Goal: Information Seeking & Learning: Learn about a topic

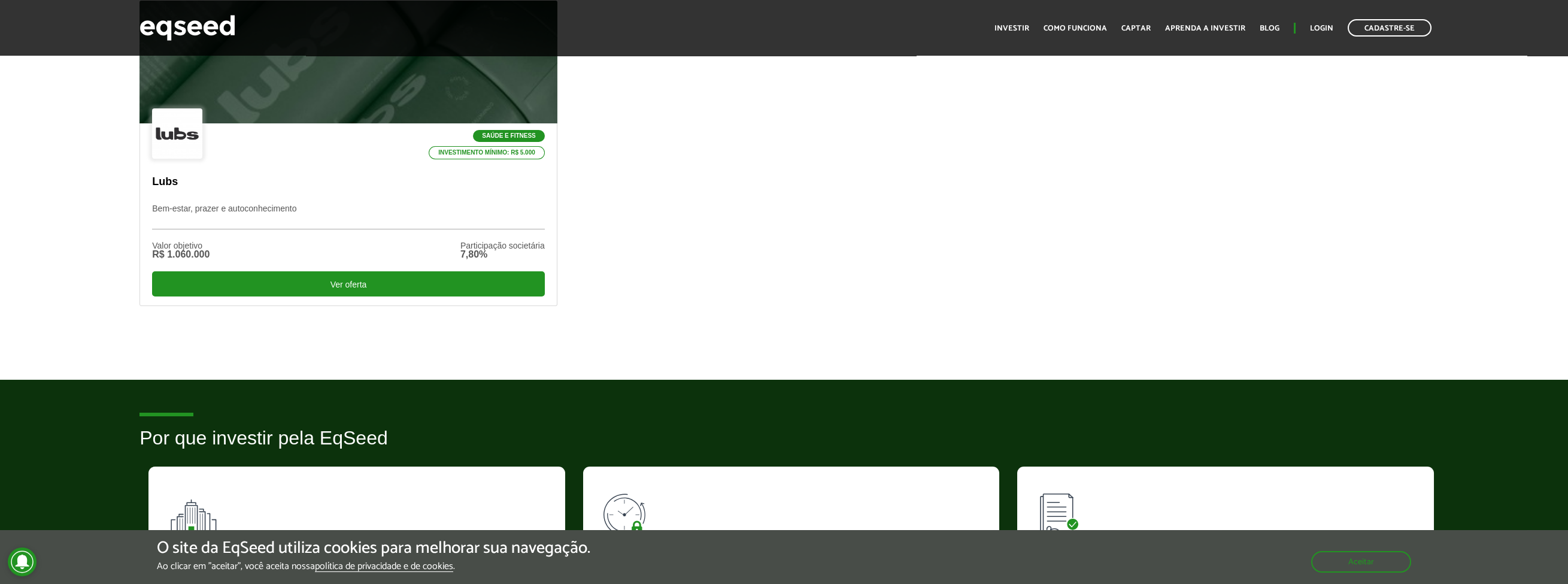
scroll to position [240, 0]
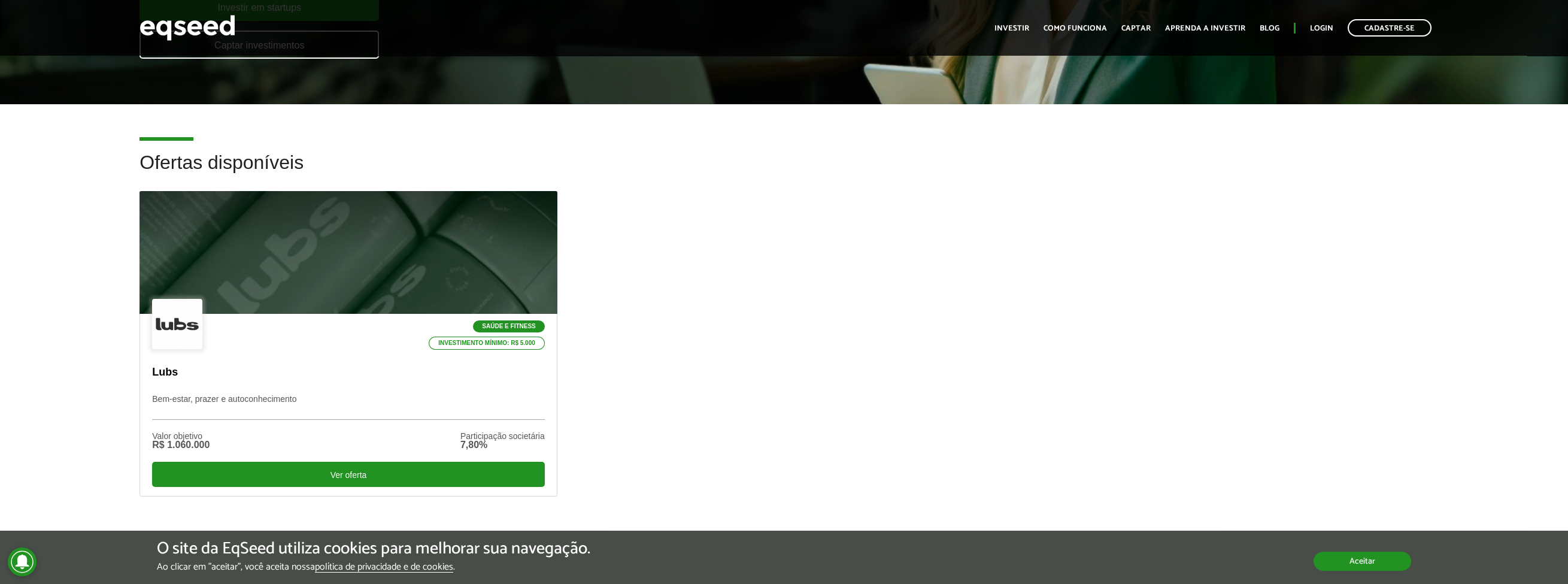
click at [1380, 565] on button "Aceitar" at bounding box center [1363, 561] width 98 height 19
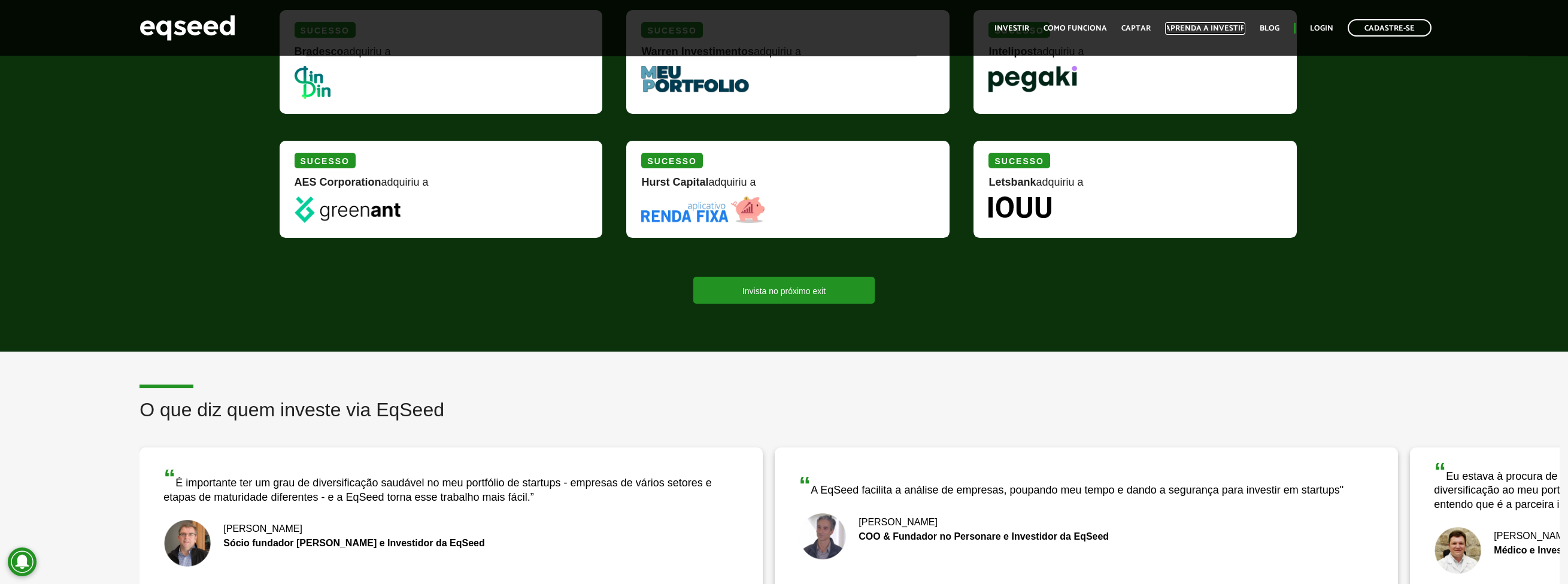
scroll to position [1617, 0]
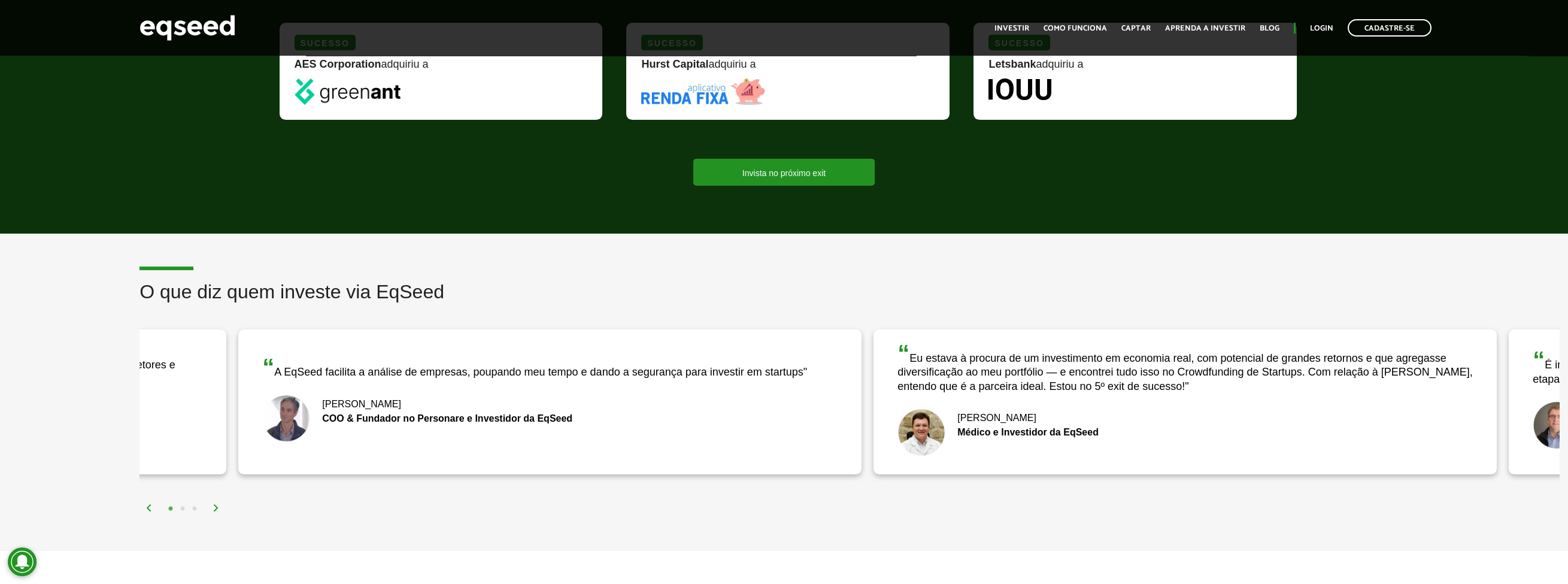
drag, startPoint x: 1354, startPoint y: 435, endPoint x: 932, endPoint y: 436, distance: 422.0
click at [932, 436] on img at bounding box center [921, 432] width 48 height 48
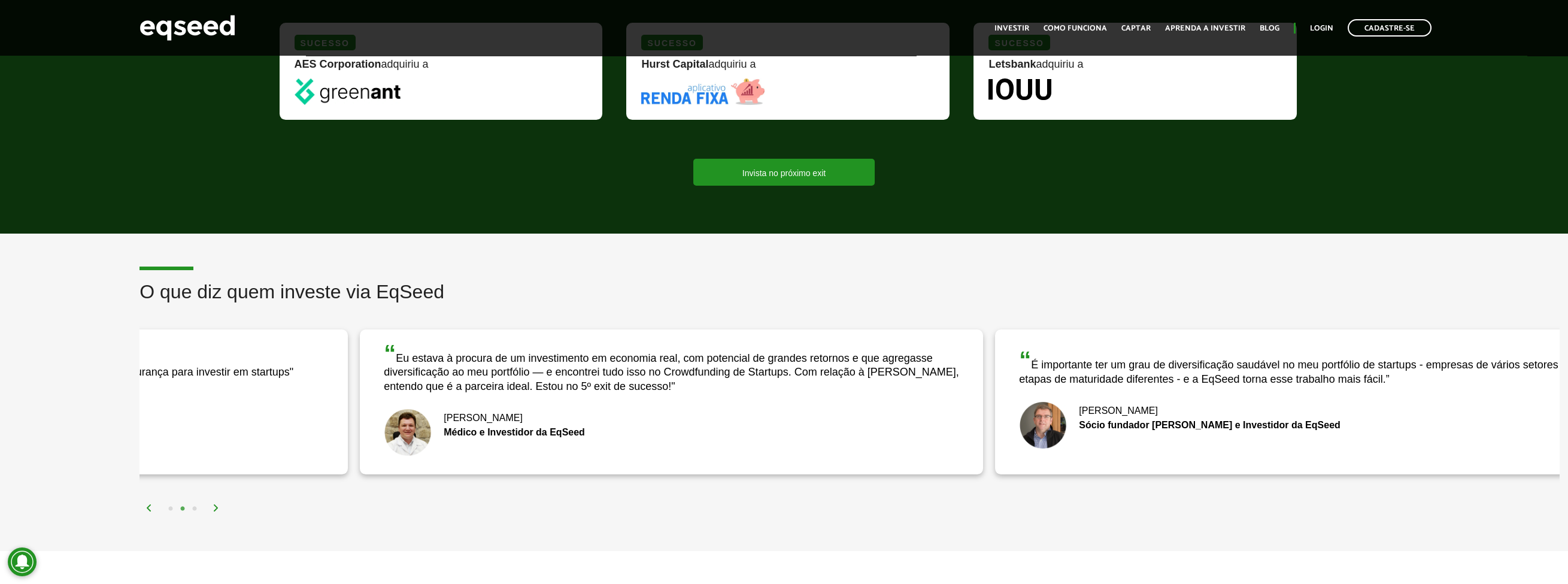
drag, startPoint x: 1358, startPoint y: 432, endPoint x: 750, endPoint y: 446, distance: 608.2
click at [755, 446] on div "[PERSON_NAME] e Investidor da EqSeed" at bounding box center [672, 432] width 575 height 48
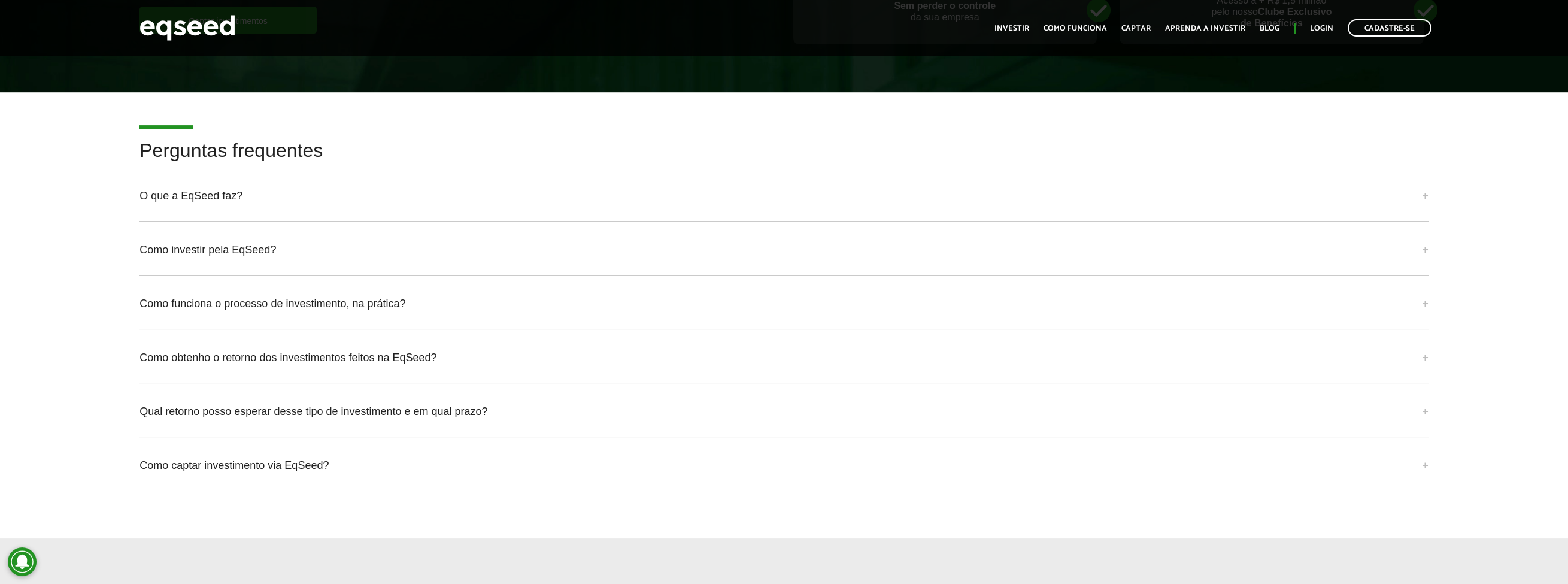
scroll to position [2755, 0]
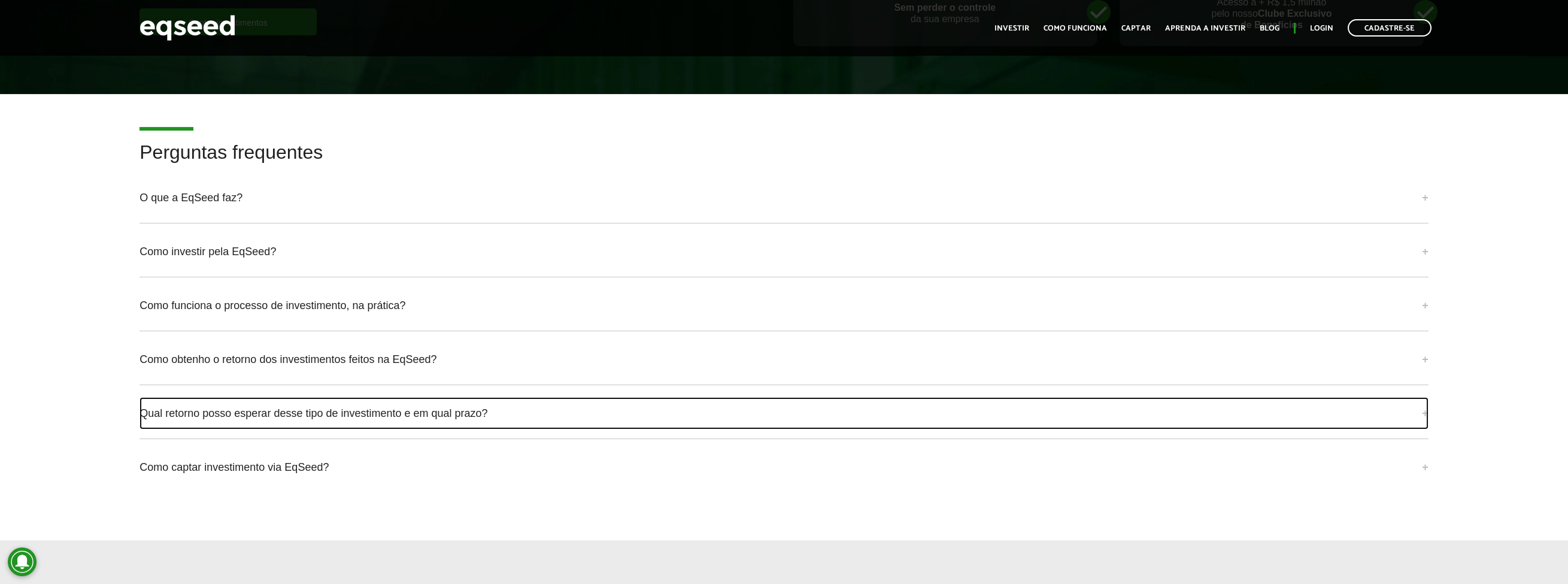
click at [405, 411] on link "Qual retorno posso esperar desse tipo de investimento e em qual prazo?" at bounding box center [784, 413] width 1289 height 32
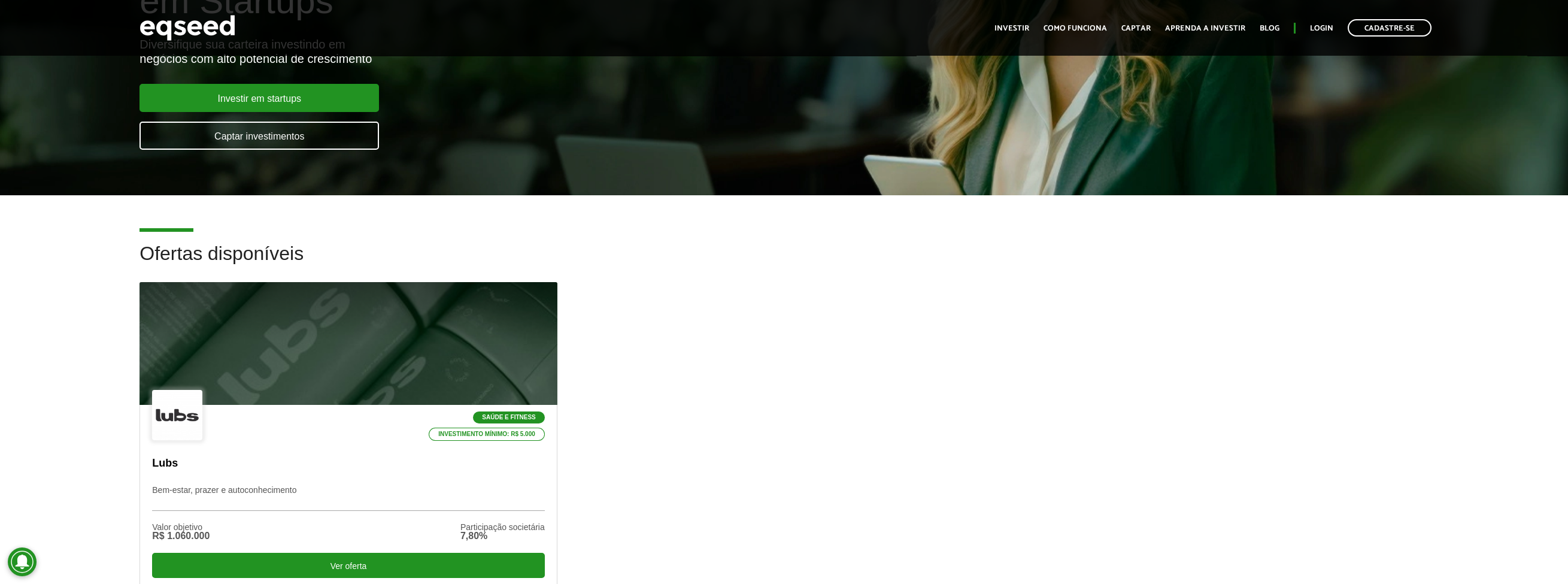
scroll to position [119, 0]
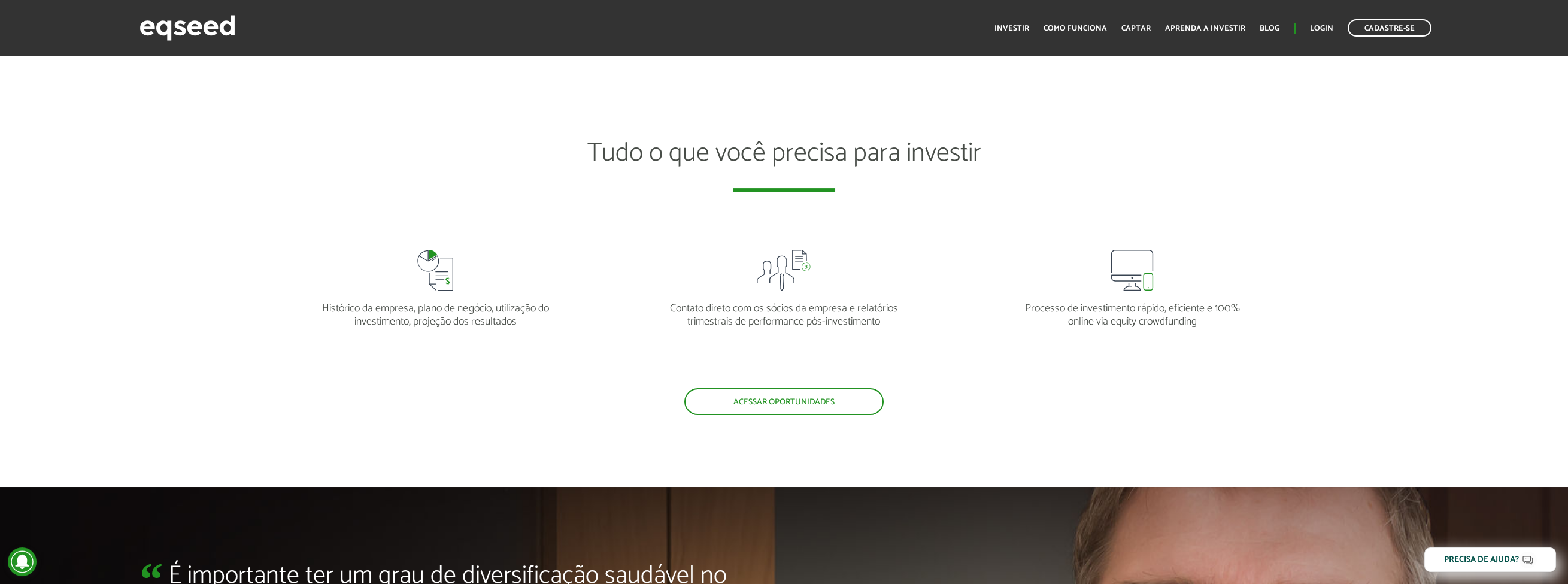
scroll to position [2695, 0]
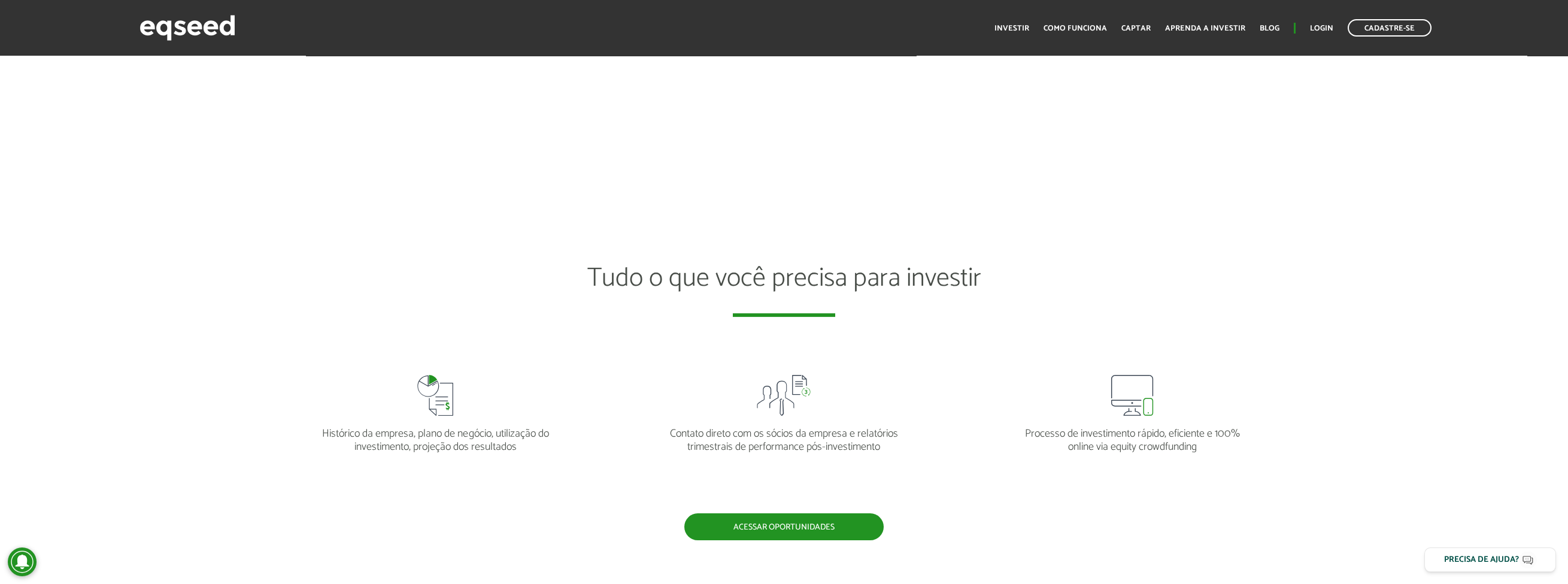
click at [776, 531] on link "Acessar oportunidades" at bounding box center [784, 527] width 199 height 27
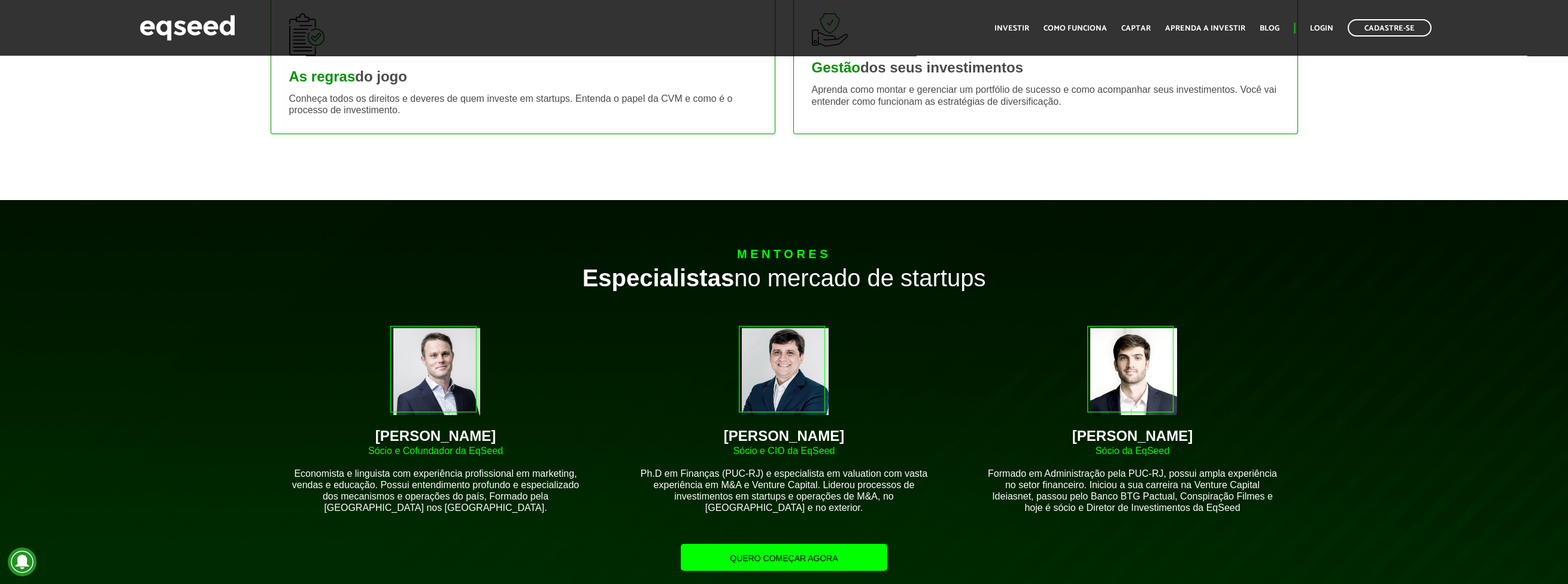
scroll to position [778, 0]
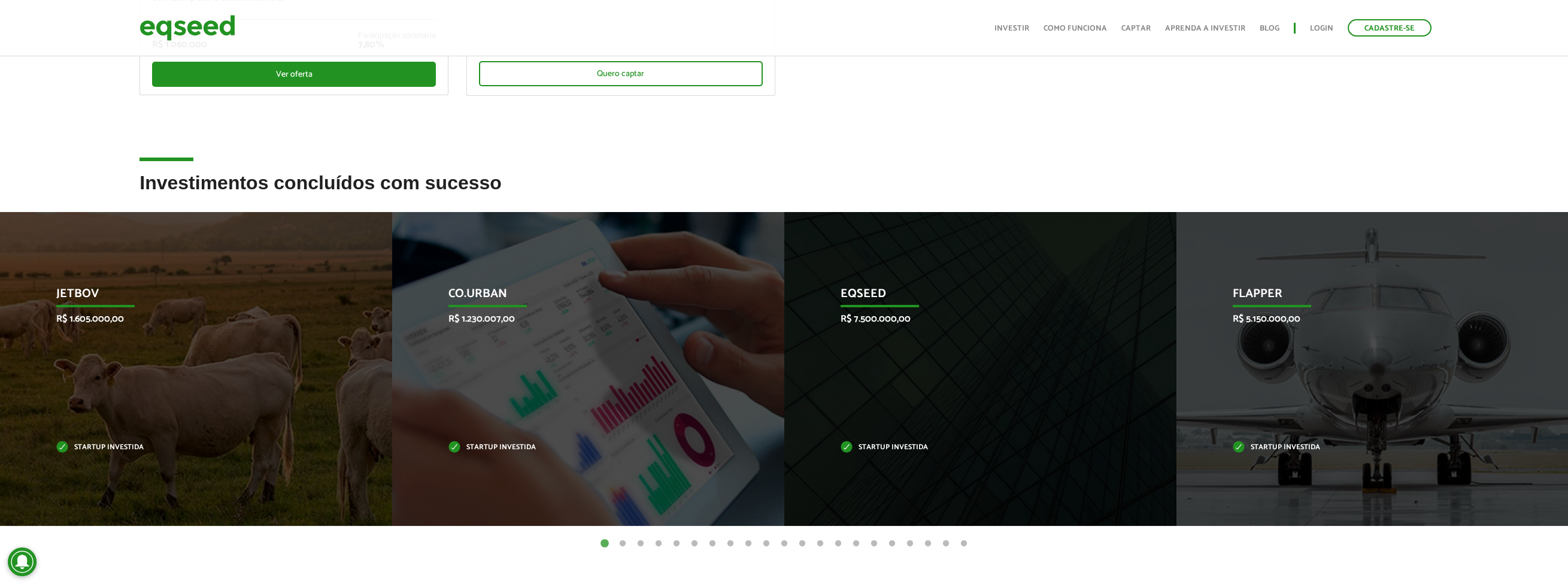
scroll to position [419, 0]
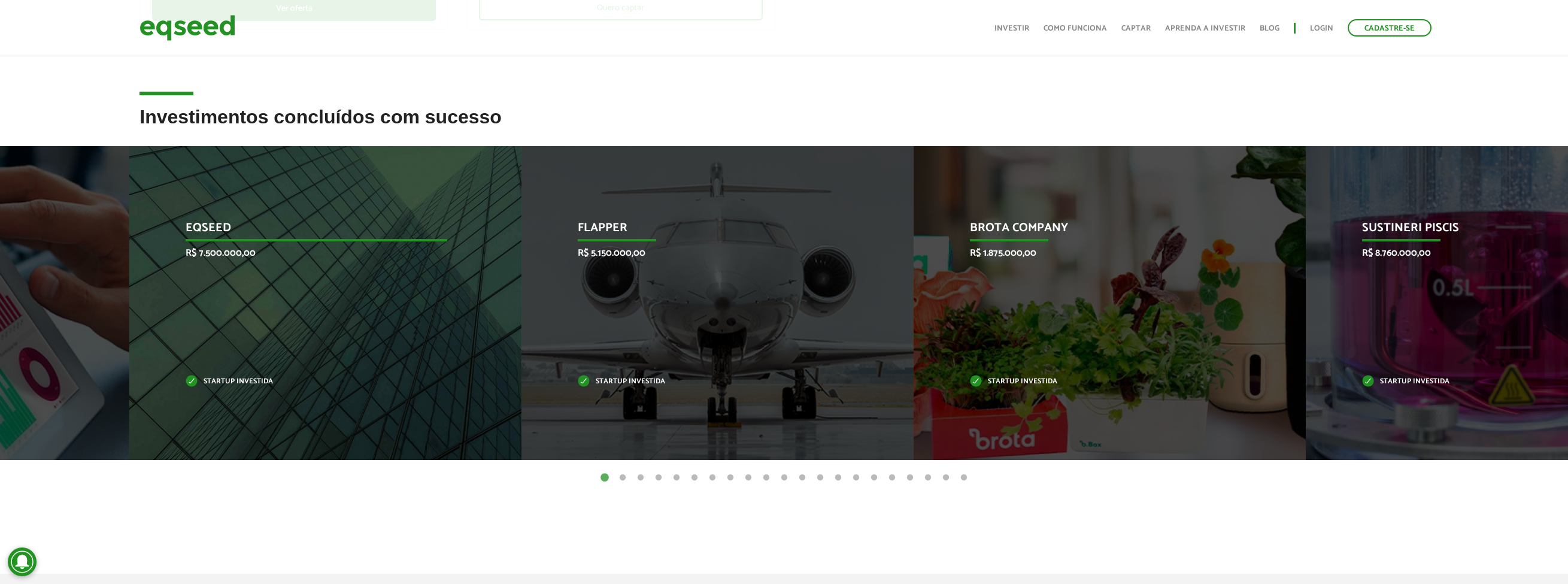
drag, startPoint x: 1088, startPoint y: 332, endPoint x: 454, endPoint y: 339, distance: 634.0
click at [454, 339] on div "EqSeed R$ 7.500.000,00 Startup investida" at bounding box center [317, 303] width 375 height 314
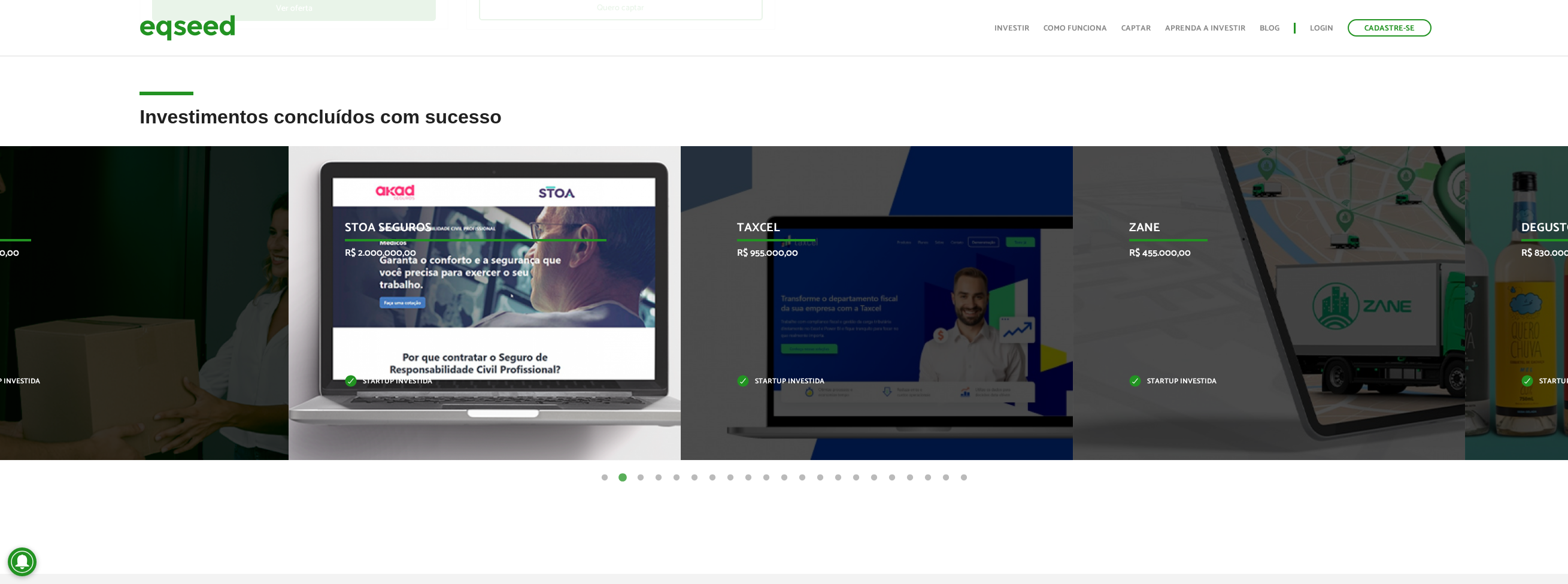
drag, startPoint x: 1428, startPoint y: 288, endPoint x: 522, endPoint y: 312, distance: 906.3
click at [522, 312] on div "STOA Seguros R$ 2.000.000,00 Startup investida" at bounding box center [476, 303] width 375 height 314
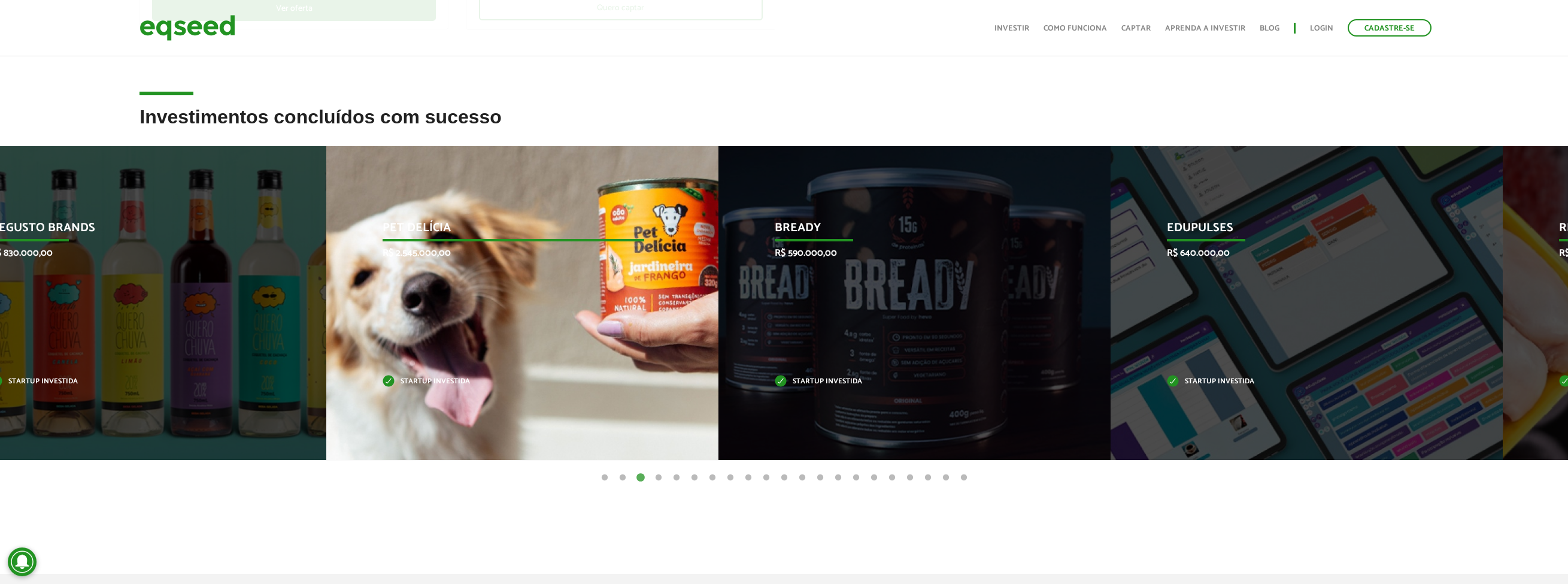
drag, startPoint x: 1269, startPoint y: 282, endPoint x: 418, endPoint y: 287, distance: 851.0
click at [418, 287] on div "Pet Delícia R$ 2.545.000,00 Startup investida" at bounding box center [513, 303] width 375 height 314
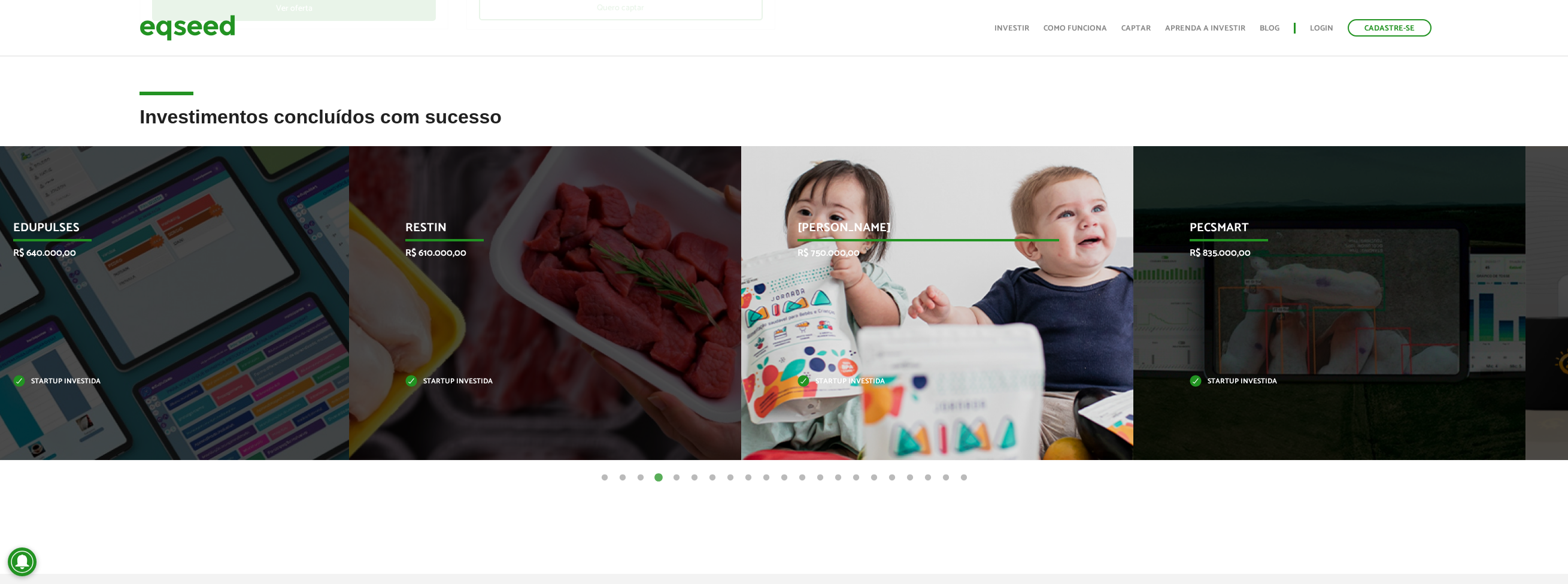
drag, startPoint x: 1207, startPoint y: 286, endPoint x: 483, endPoint y: 309, distance: 724.4
click at [741, 309] on div "Jornada Mima R$ 750.000,00 Startup investida" at bounding box center [929, 303] width 375 height 314
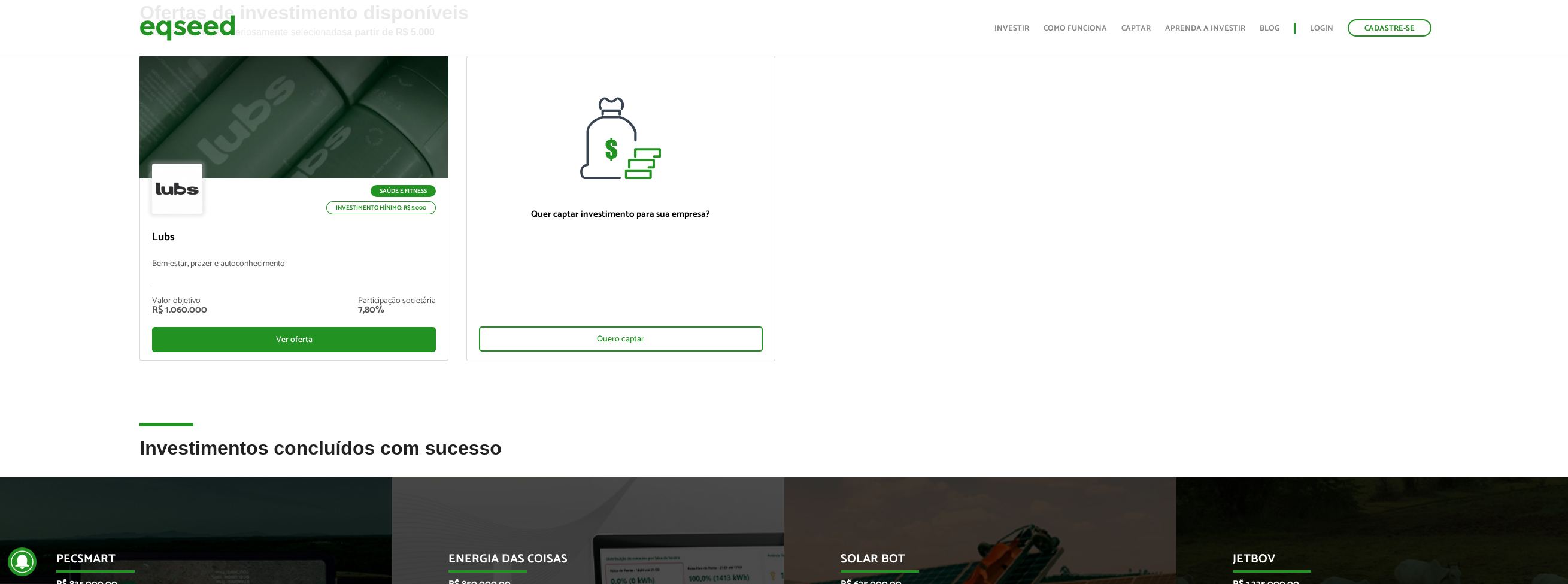
scroll to position [0, 0]
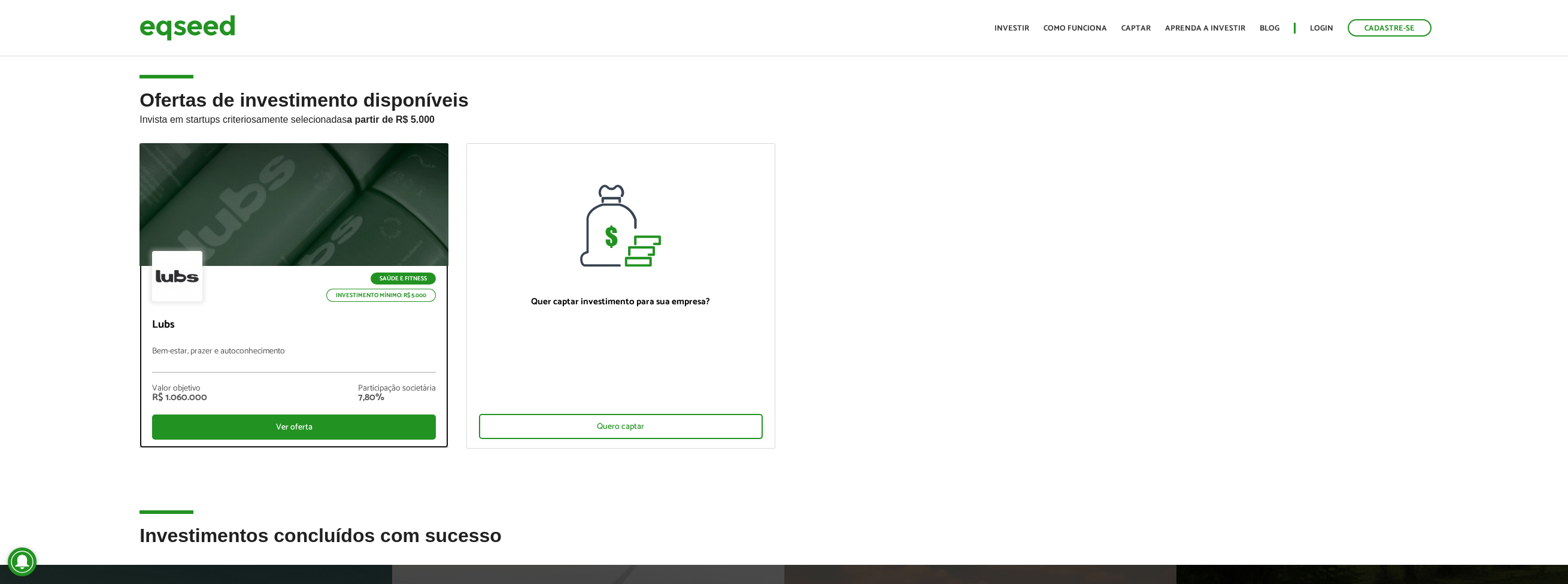
click at [324, 263] on div "Saúde e Fitness Investimento mínimo: R$ 5.000" at bounding box center [294, 277] width 284 height 53
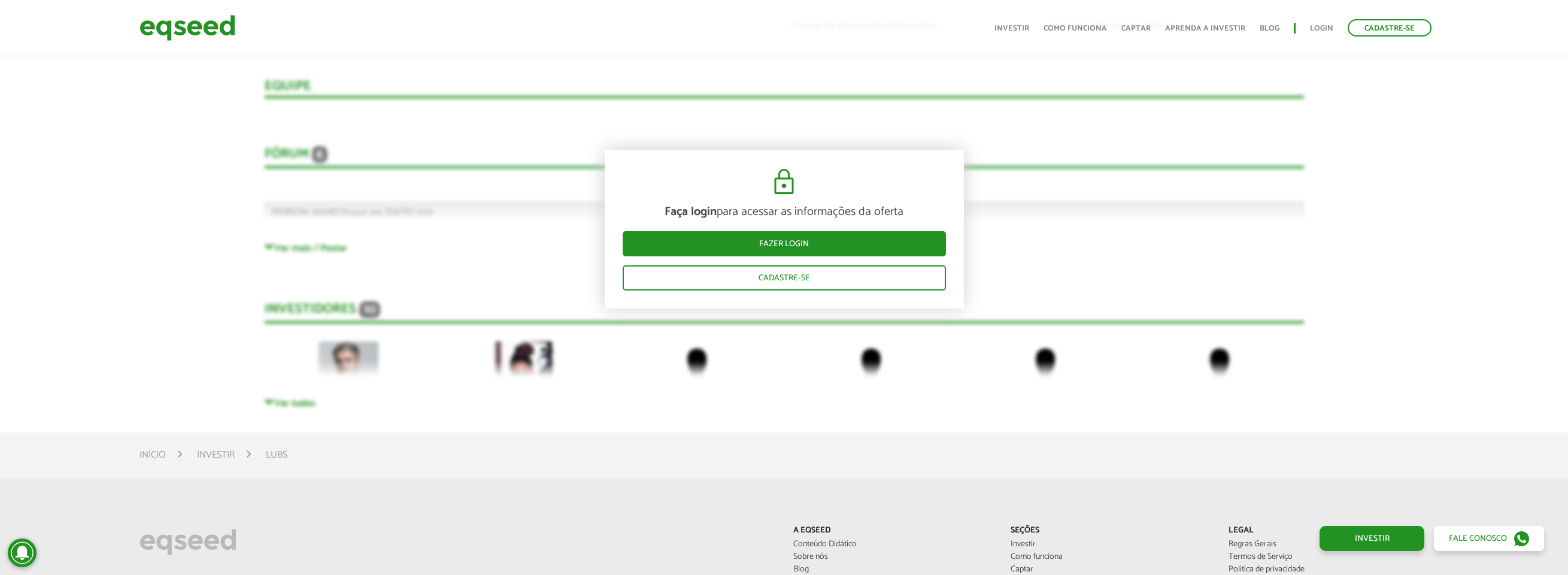
scroll to position [2034, 0]
